Goal: Transaction & Acquisition: Purchase product/service

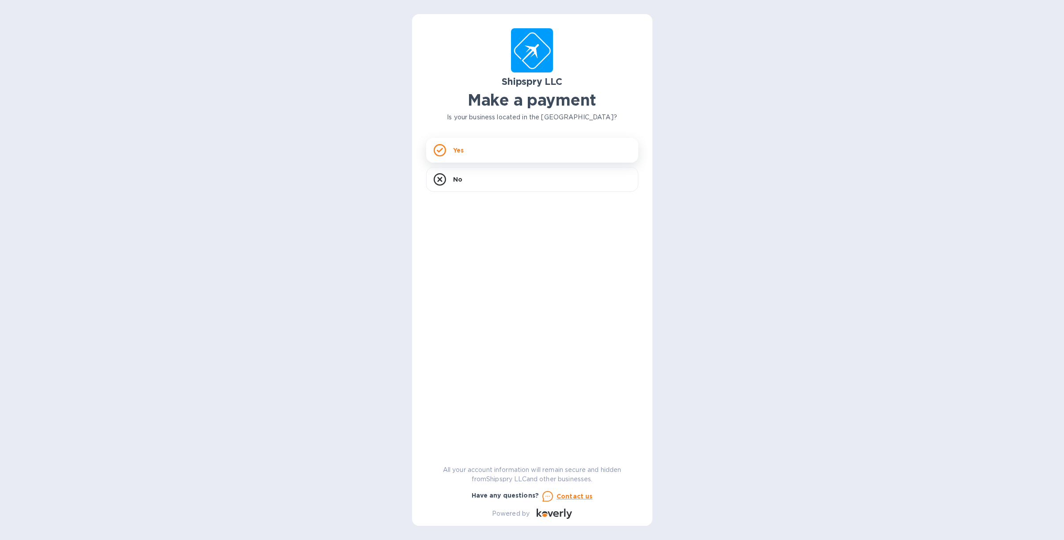
click at [453, 150] on p "Yes" at bounding box center [458, 150] width 11 height 9
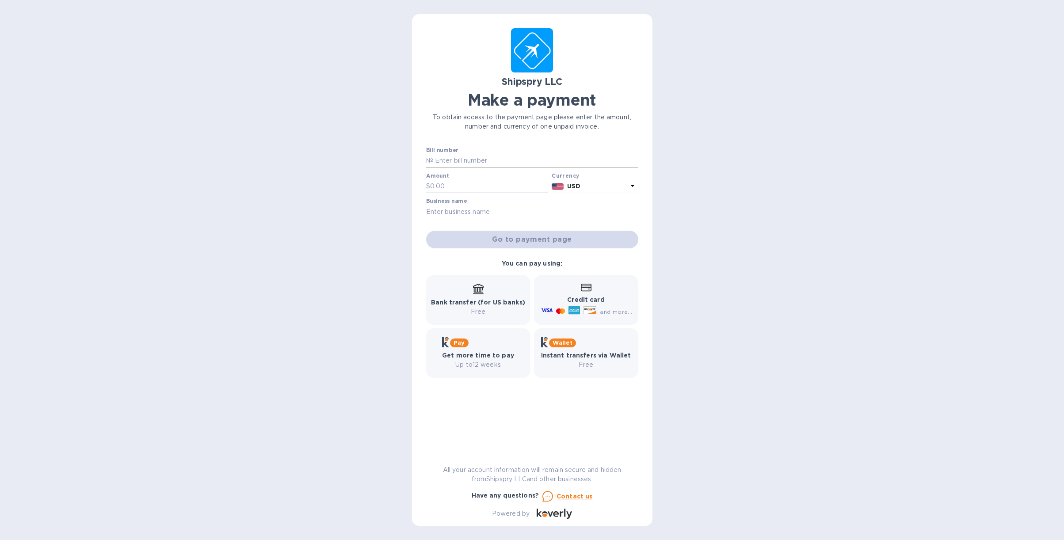
click at [456, 160] on input "text" at bounding box center [535, 160] width 205 height 13
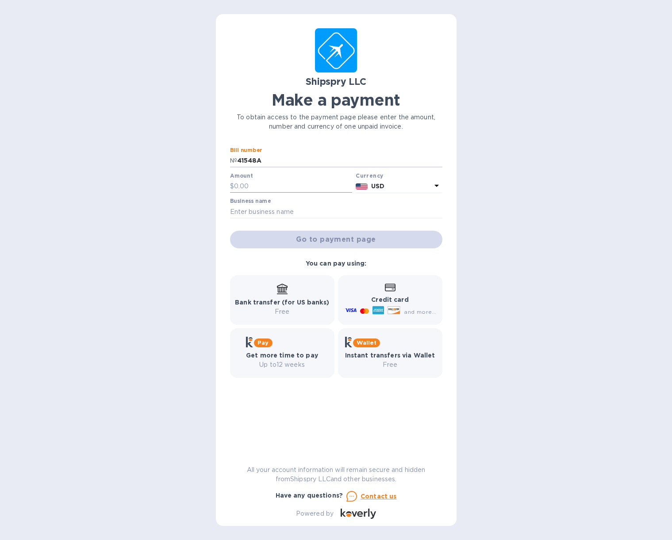
type input "41548A"
click at [250, 183] on input "text" at bounding box center [293, 186] width 118 height 13
type input "450"
click at [293, 214] on input "text" at bounding box center [336, 211] width 212 height 13
type input "M"
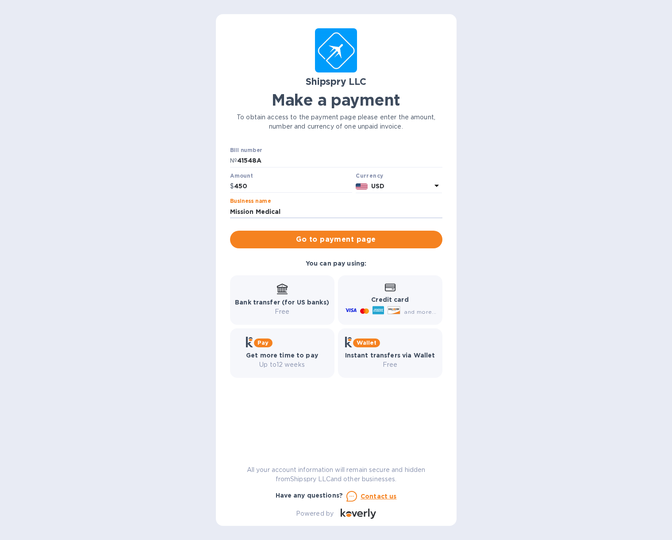
type input "Mission Medical Distribution, LLC"
click at [350, 240] on span "Go to payment page" at bounding box center [336, 239] width 198 height 11
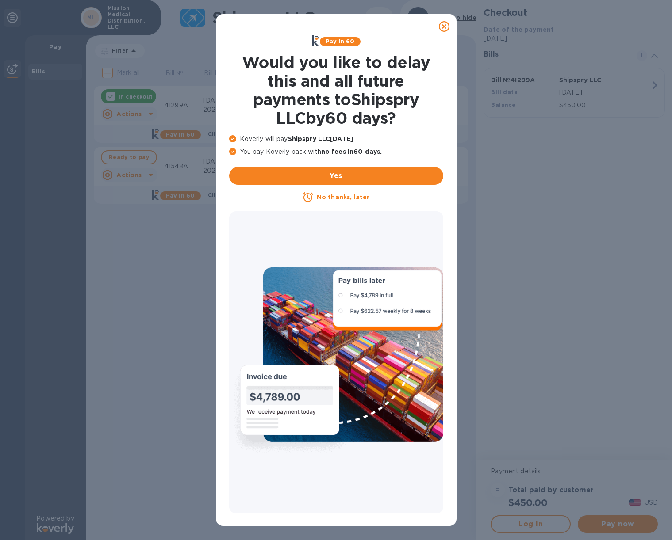
click at [444, 27] on icon at bounding box center [444, 26] width 11 height 11
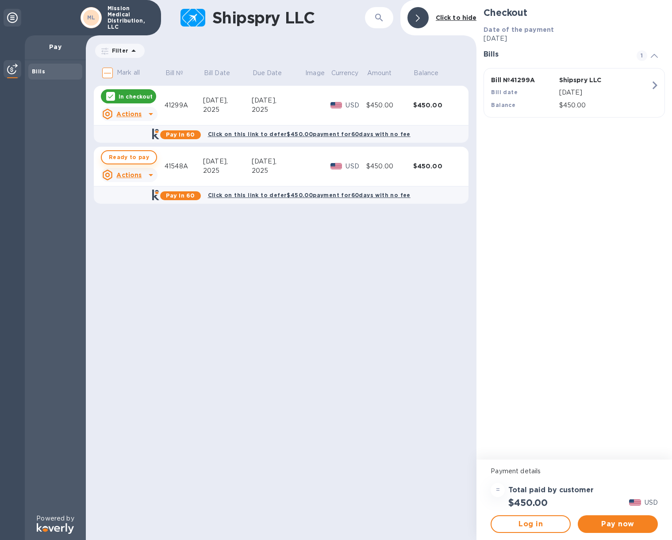
click at [132, 159] on span "Ready to pay" at bounding box center [129, 157] width 40 height 11
checkbox input "true"
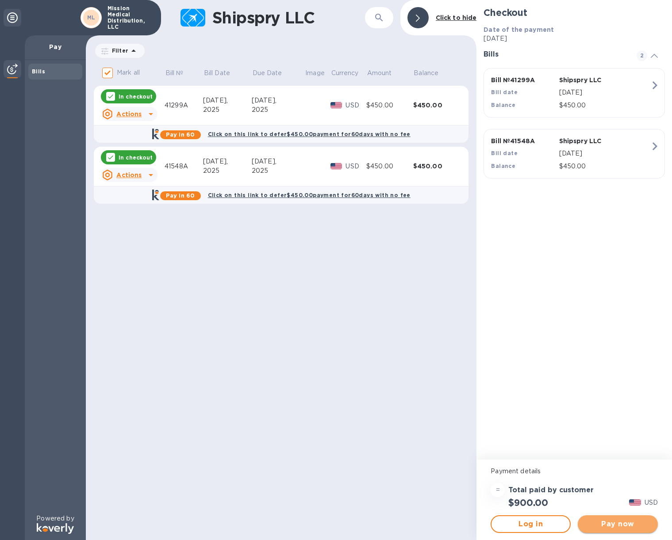
click at [617, 523] on span "Pay now" at bounding box center [618, 524] width 66 height 11
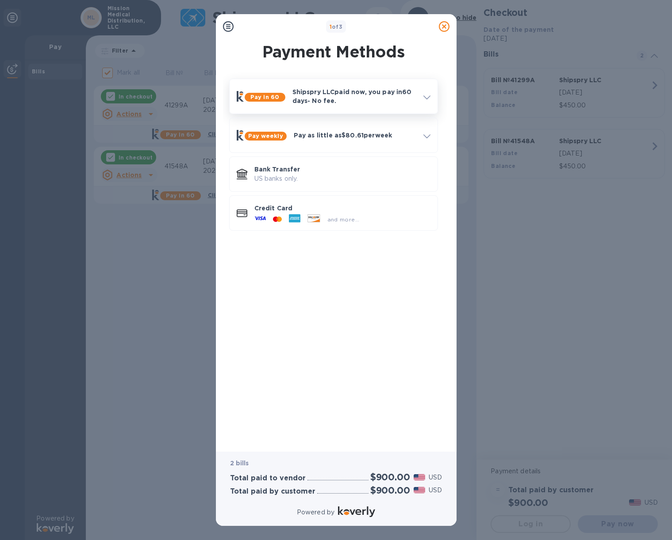
click at [326, 98] on p "Shipspry LLC paid now, you pay [DATE] - No fee." at bounding box center [354, 97] width 124 height 18
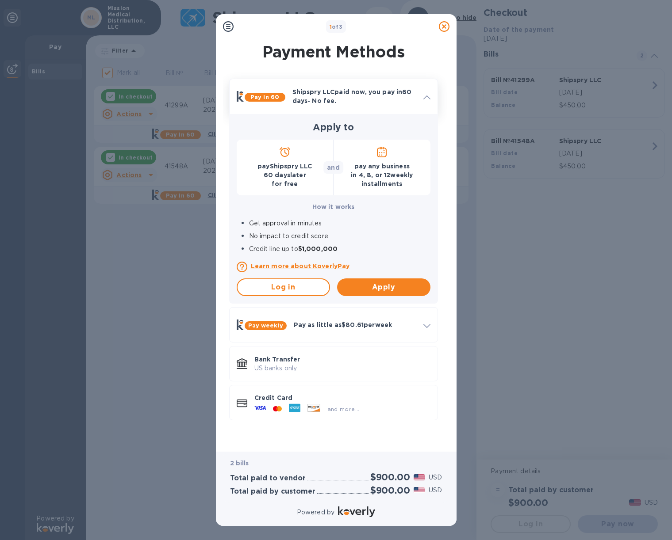
click at [426, 96] on icon at bounding box center [426, 98] width 7 height 4
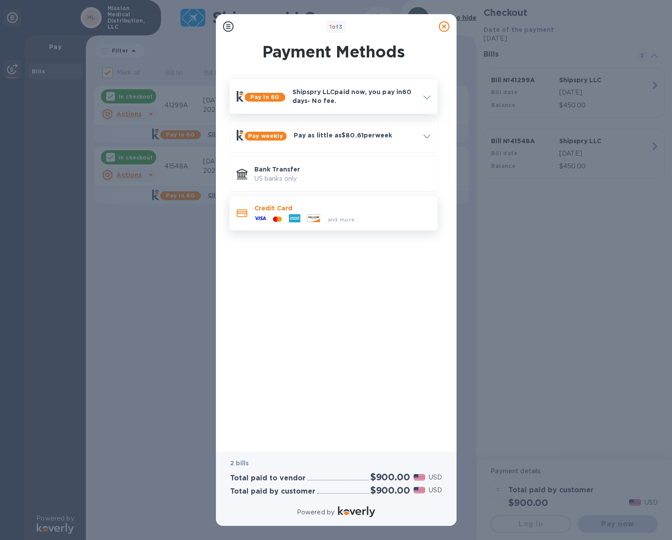
click at [370, 215] on div "and more..." at bounding box center [342, 218] width 176 height 10
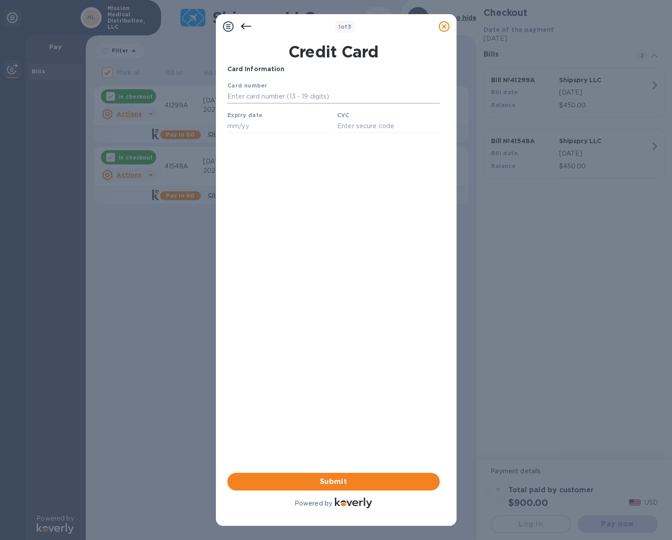
click at [250, 94] on input "text" at bounding box center [333, 96] width 212 height 13
type input "[CREDIT_CARD_NUMBER]"
click at [238, 124] on input "text" at bounding box center [278, 125] width 103 height 13
type input "10/28"
click at [355, 127] on input "text" at bounding box center [387, 125] width 103 height 13
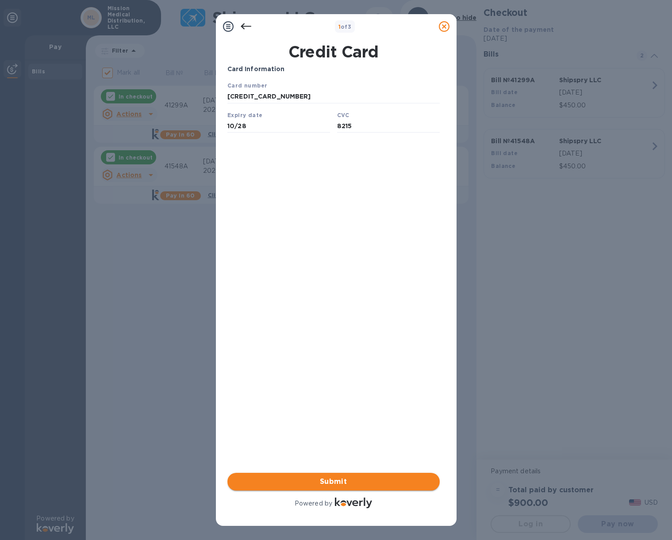
type input "8215"
click at [330, 480] on span "Submit" at bounding box center [333, 482] width 198 height 11
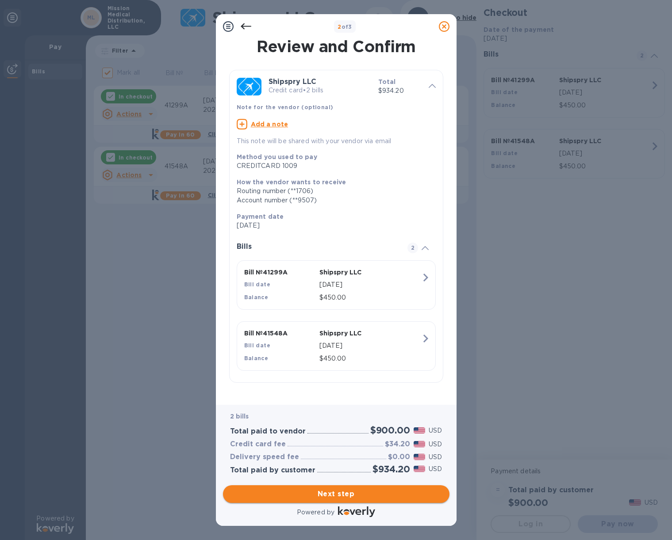
click at [340, 495] on span "Next step" at bounding box center [336, 494] width 212 height 11
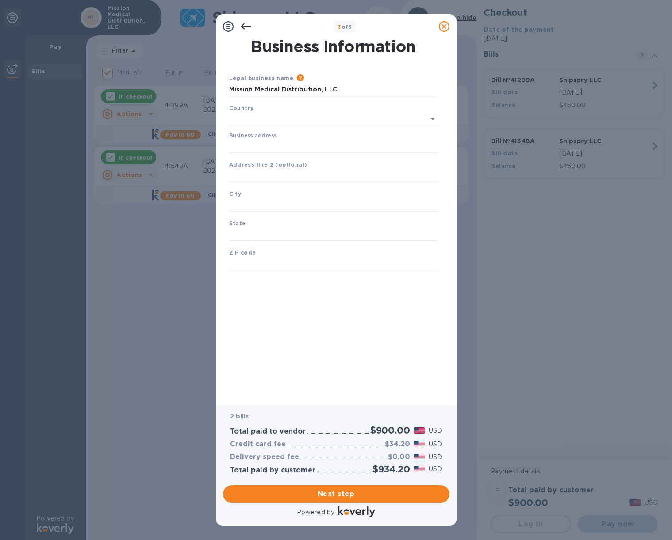
type input "[GEOGRAPHIC_DATA]"
click at [234, 147] on input "Business address" at bounding box center [333, 144] width 209 height 13
type input "[STREET_ADDRESS]"
type input "San Antonio"
type input "[GEOGRAPHIC_DATA]"
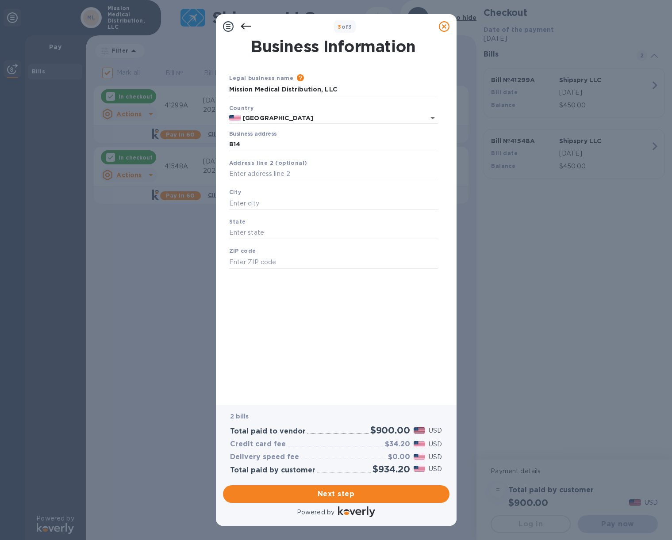
type input "78216"
click at [353, 493] on span "Next step" at bounding box center [336, 494] width 212 height 11
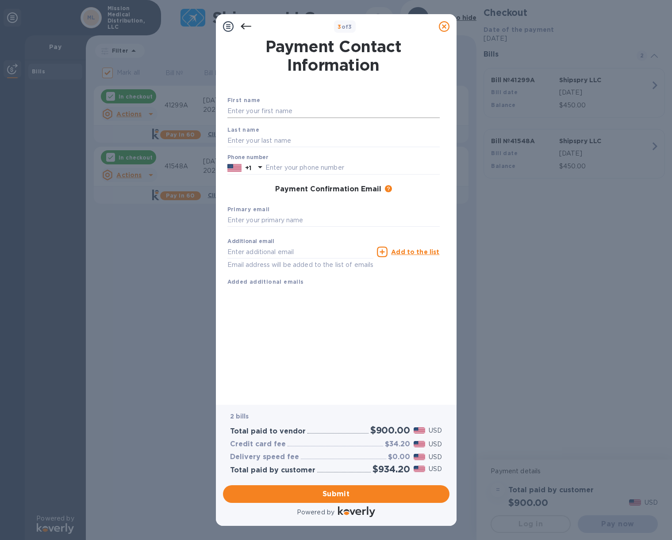
click at [273, 111] on input "text" at bounding box center [333, 111] width 212 height 13
type input "Mark"
type input "[PERSON_NAME]"
click at [316, 167] on input "text" at bounding box center [352, 167] width 174 height 13
type input "3612277225"
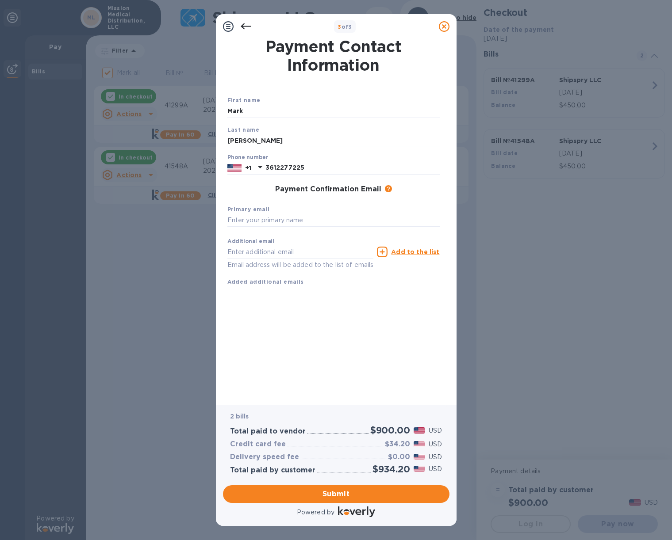
click at [252, 214] on div "Primary email" at bounding box center [333, 216] width 219 height 30
click at [257, 218] on input "text" at bounding box center [333, 220] width 212 height 13
type input "[EMAIL_ADDRESS][DOMAIN_NAME]"
click at [256, 252] on input "text" at bounding box center [300, 251] width 146 height 13
click at [325, 340] on div "Payment Contact Information First name [PERSON_NAME] Last name [PERSON_NAME] Ph…" at bounding box center [336, 216] width 218 height 354
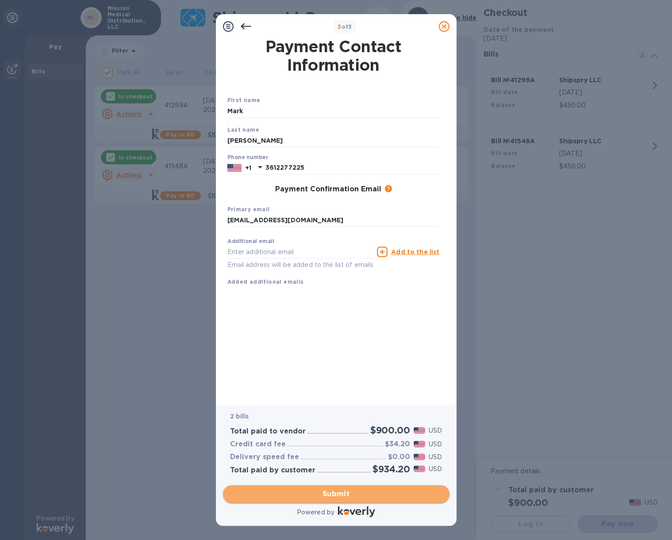
click at [331, 493] on span "Submit" at bounding box center [336, 494] width 212 height 11
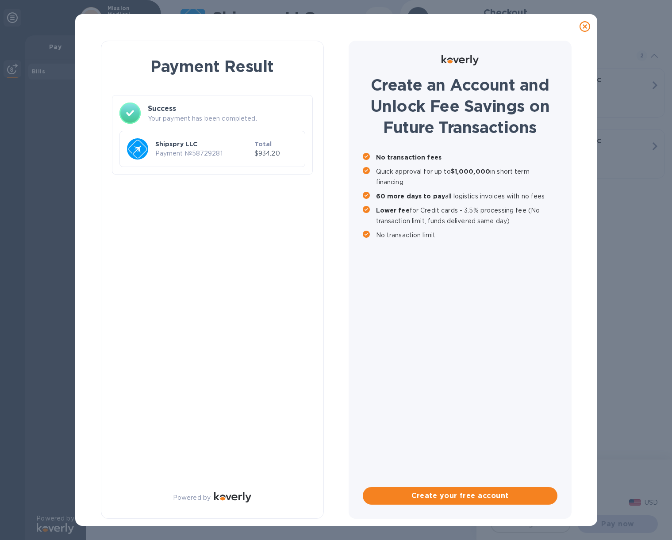
checkbox input "false"
